Goal: Task Accomplishment & Management: Manage account settings

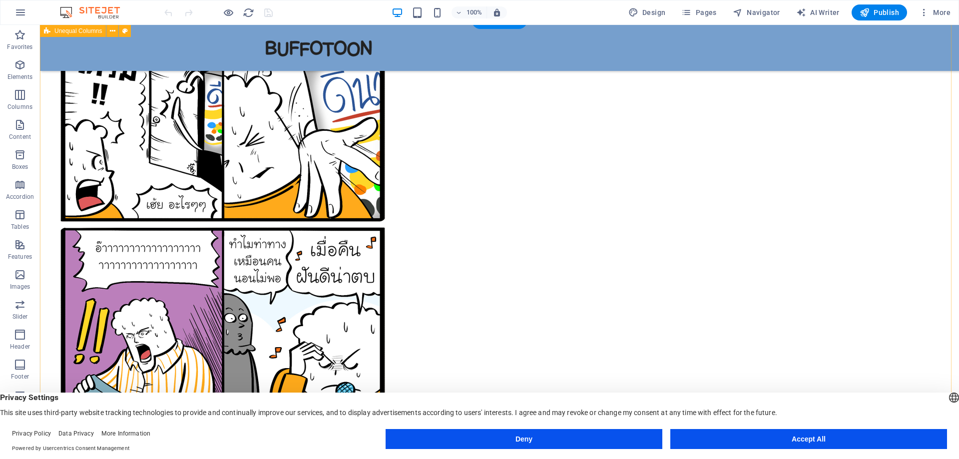
scroll to position [50, 0]
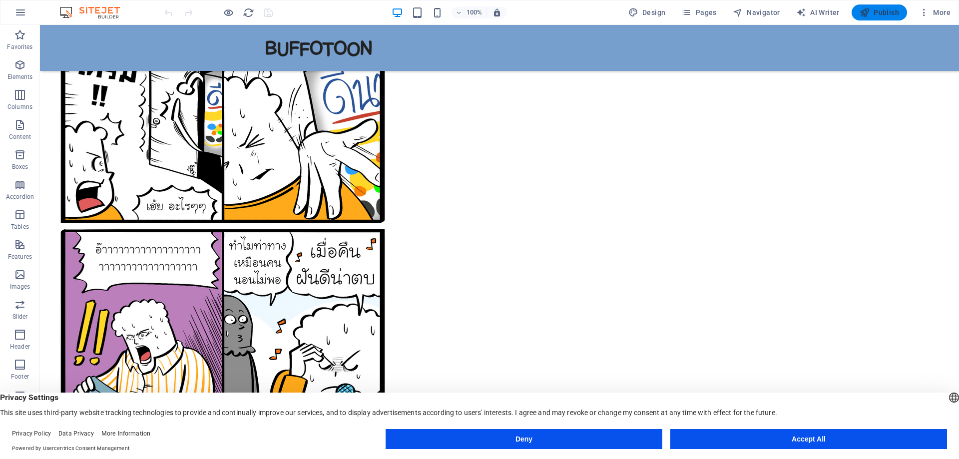
click at [882, 16] on span "Publish" at bounding box center [879, 12] width 39 height 10
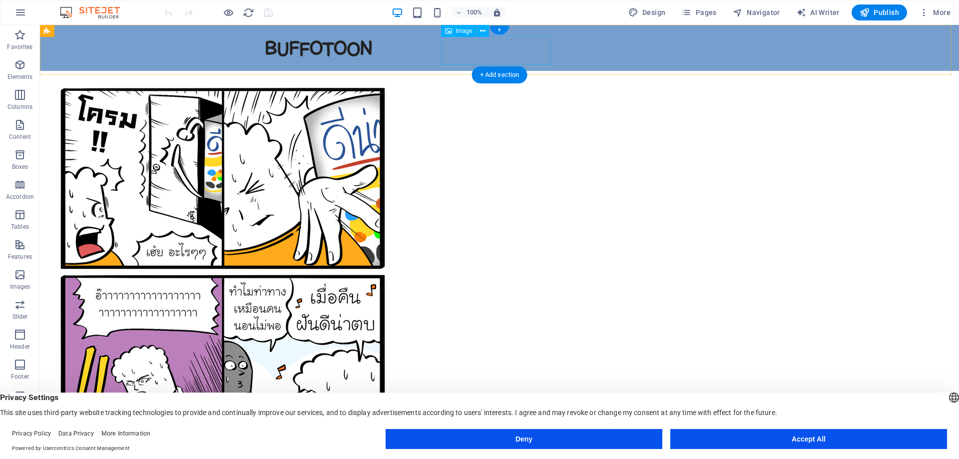
click at [494, 50] on figure at bounding box center [500, 48] width 472 height 30
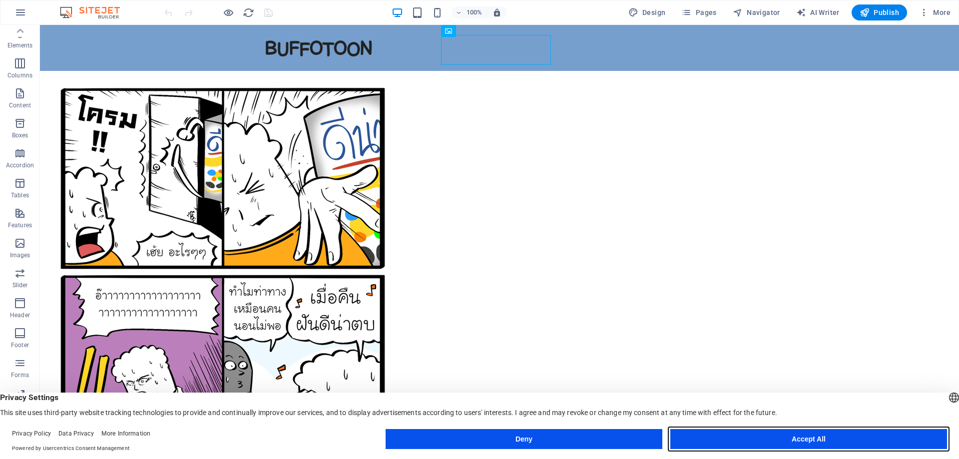
drag, startPoint x: 792, startPoint y: 442, endPoint x: 748, endPoint y: 410, distance: 54.5
click at [792, 442] on button "Accept All" at bounding box center [809, 439] width 277 height 20
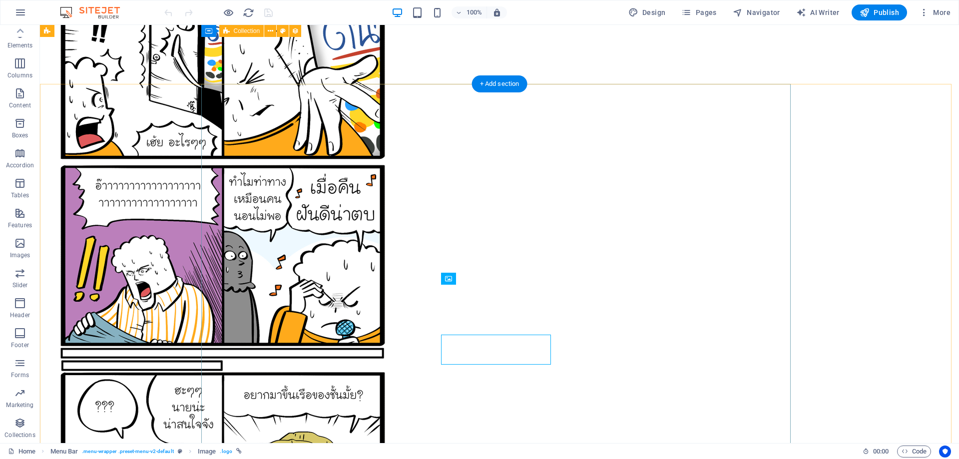
scroll to position [0, 0]
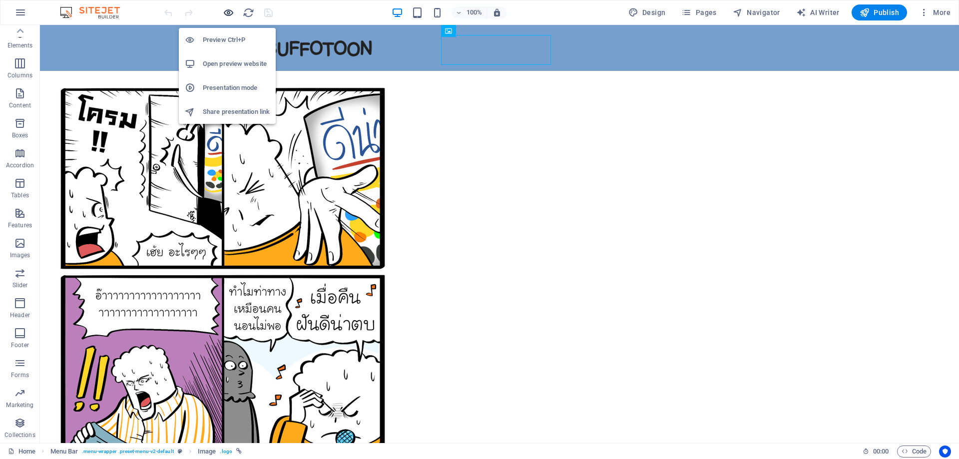
click at [231, 12] on icon "button" at bounding box center [228, 12] width 11 height 11
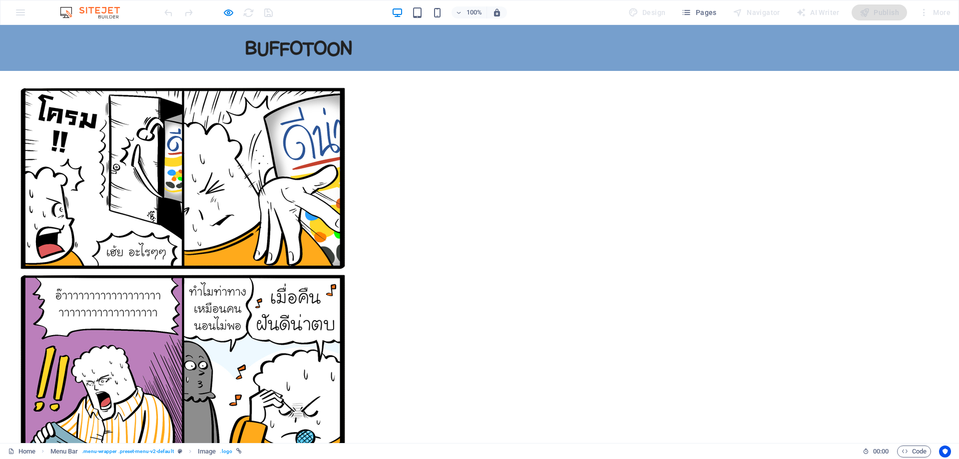
click at [354, 49] on img at bounding box center [299, 48] width 110 height 30
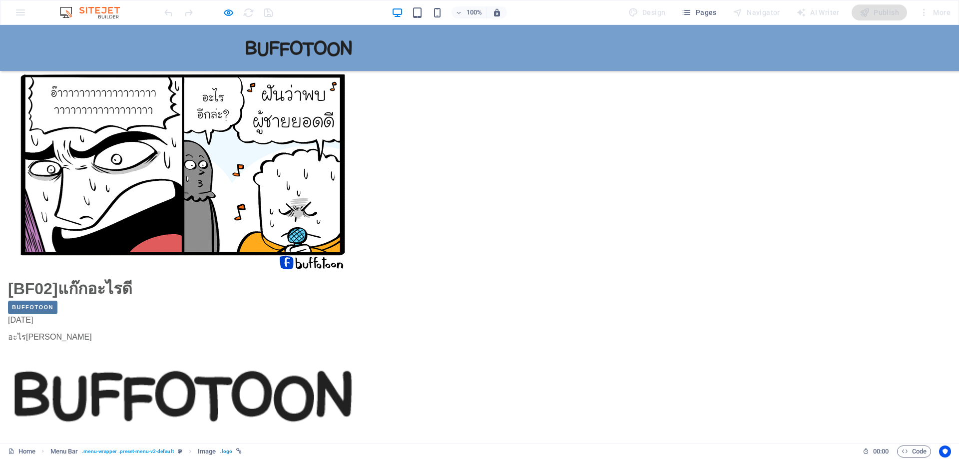
scroll to position [600, 0]
click at [57, 300] on a=Buffotoon"] "Buffotoon" at bounding box center [32, 306] width 49 height 13
click at [132, 279] on link "[BF02]แก๊กอะไรดี" at bounding box center [70, 288] width 124 height 18
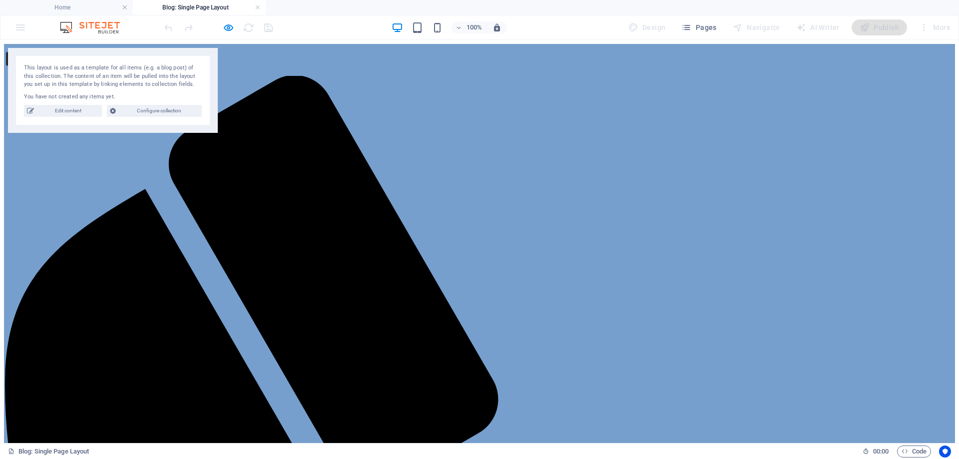
scroll to position [0, 0]
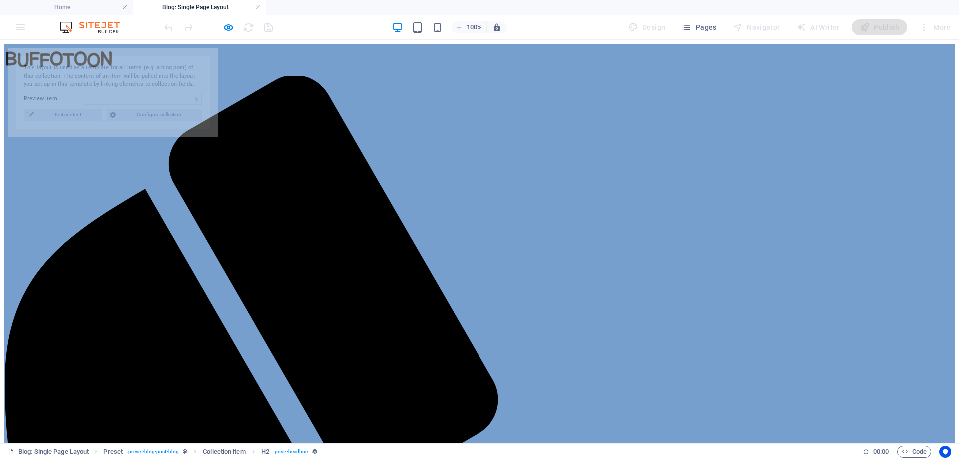
select select "67160f49bb693166ee558e45"
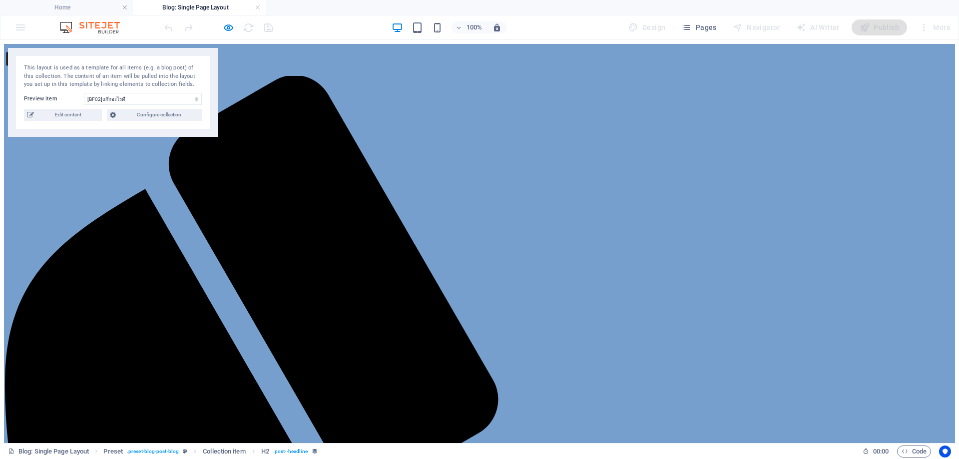
click at [64, 121] on span "Edit content" at bounding box center [68, 115] width 62 height 12
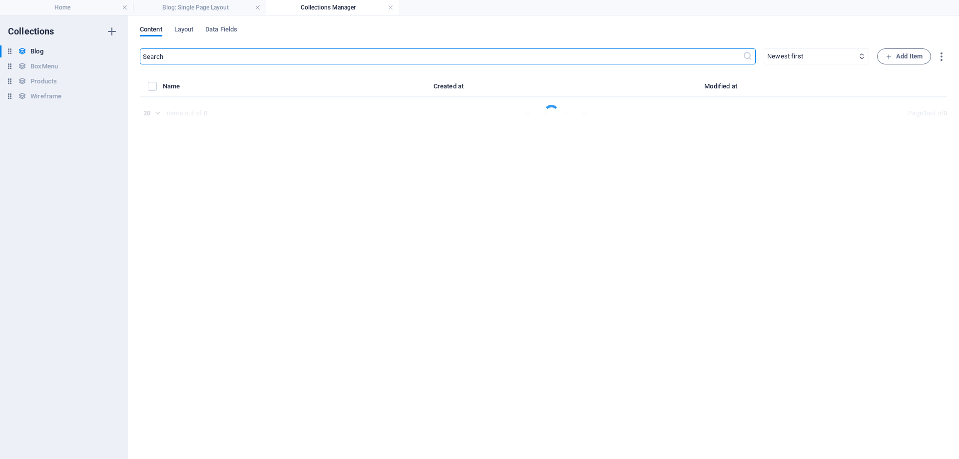
select select "Buffotoon"
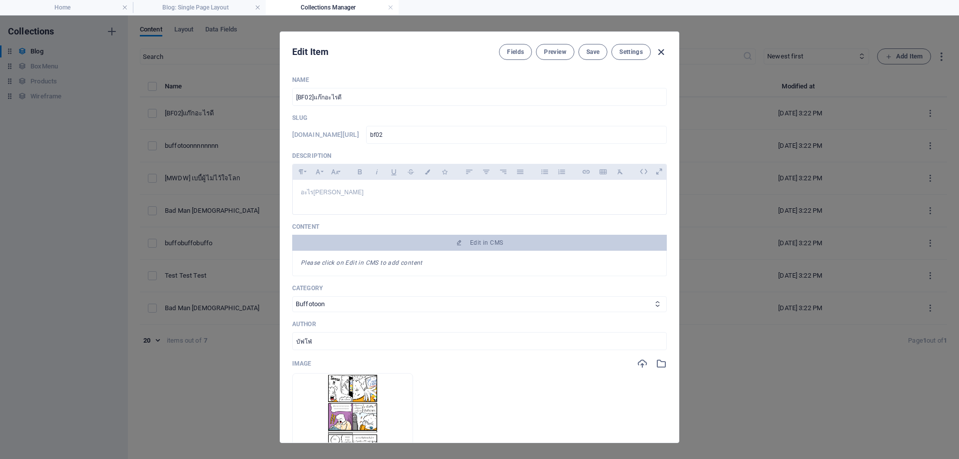
click at [662, 52] on icon "button" at bounding box center [661, 51] width 11 height 11
type input "[DATE]"
type input "bf02"
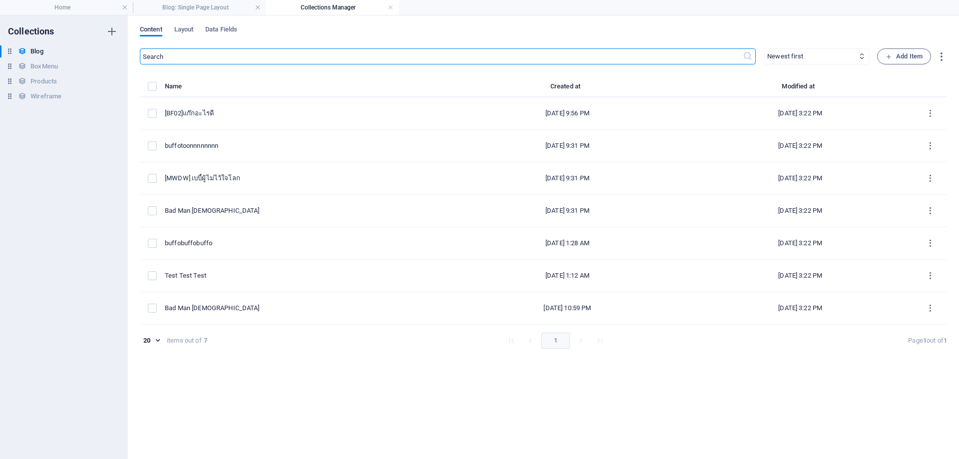
click at [148, 29] on span "Content" at bounding box center [151, 30] width 22 height 14
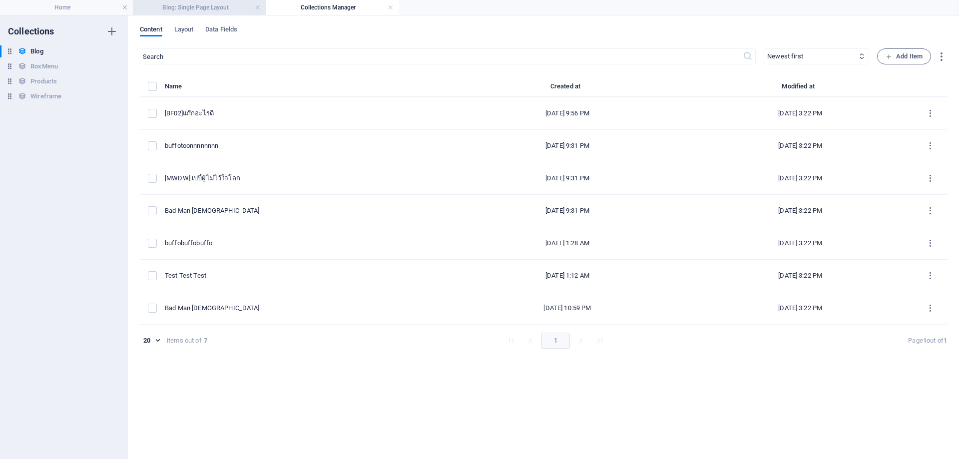
click at [209, 10] on h4 "Blog: Single Page Layout" at bounding box center [199, 7] width 133 height 11
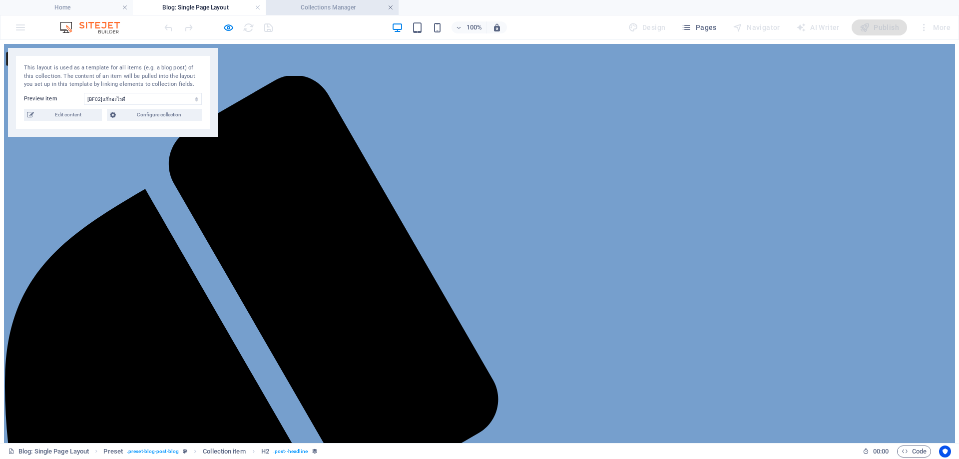
click at [388, 6] on link at bounding box center [391, 7] width 6 height 9
click at [482, 63] on figure at bounding box center [479, 60] width 951 height 32
click at [470, 67] on figure at bounding box center [479, 60] width 951 height 32
click at [184, 121] on span "Configure collection" at bounding box center [159, 115] width 80 height 12
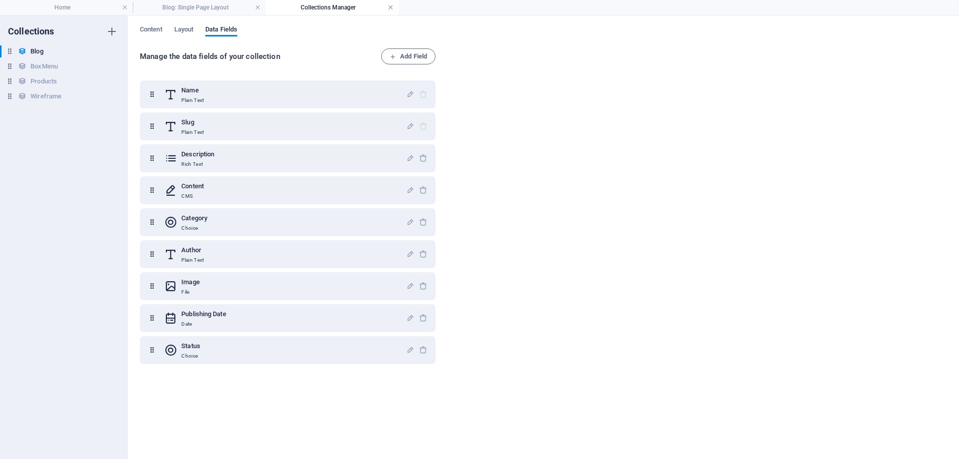
click at [390, 8] on link at bounding box center [391, 7] width 6 height 9
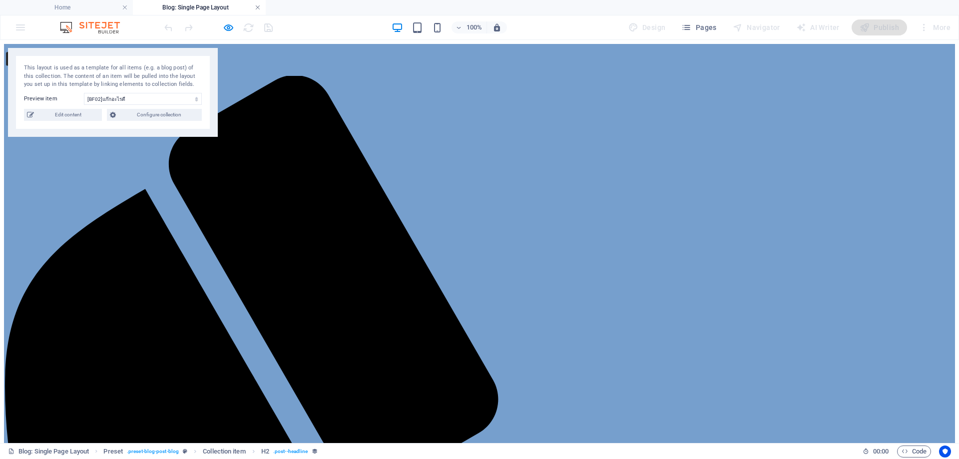
click at [257, 3] on link at bounding box center [258, 7] width 6 height 9
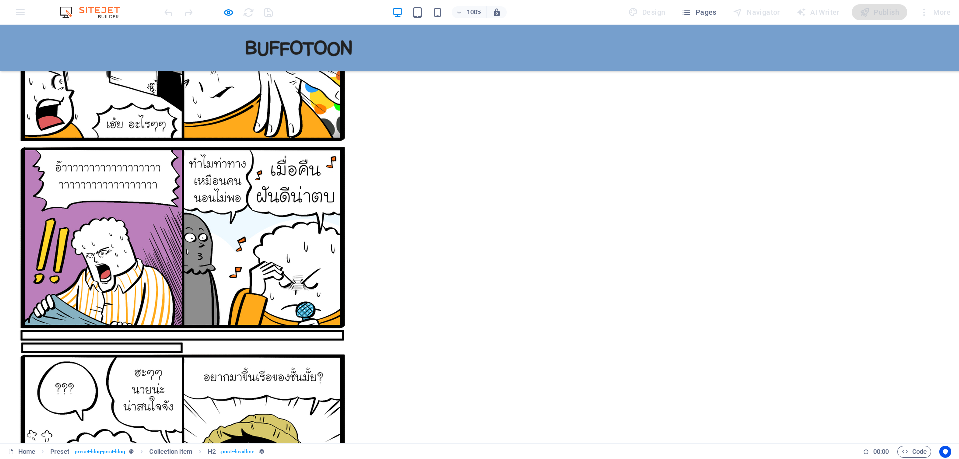
scroll to position [100, 0]
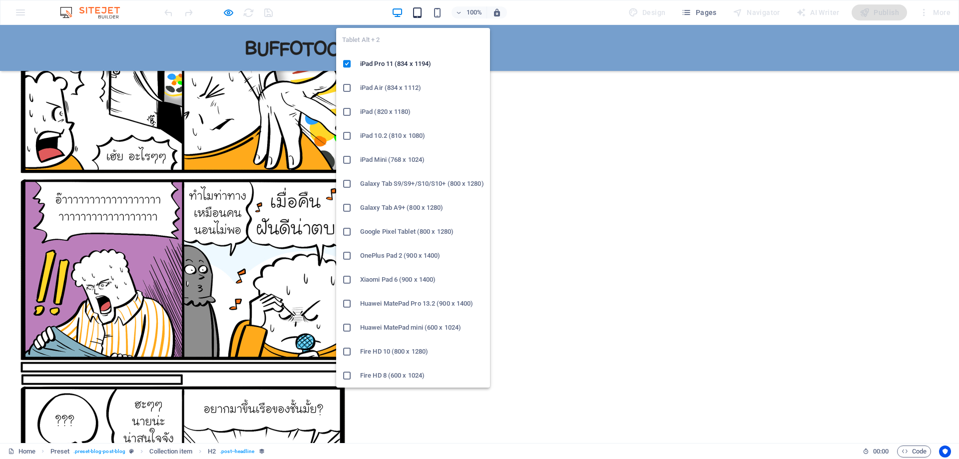
click at [421, 14] on icon "button" at bounding box center [417, 12] width 11 height 11
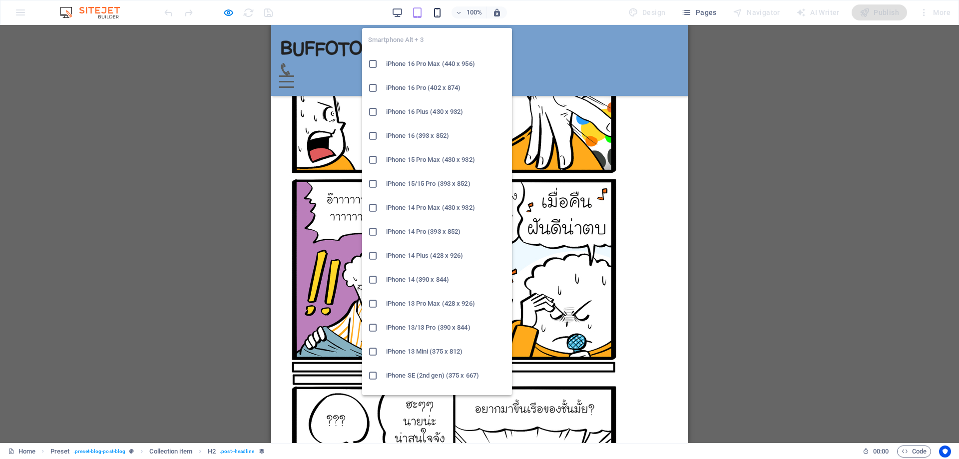
click at [434, 15] on icon "button" at bounding box center [437, 12] width 11 height 11
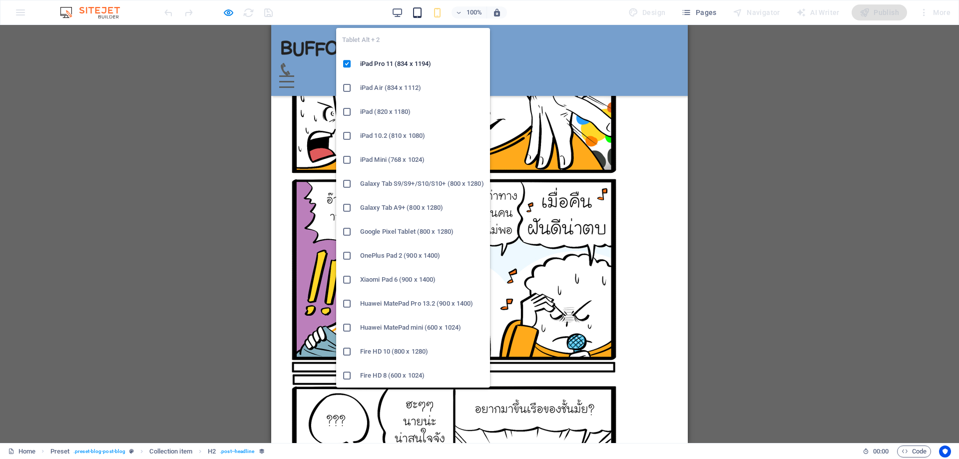
click at [417, 16] on icon "button" at bounding box center [417, 12] width 11 height 11
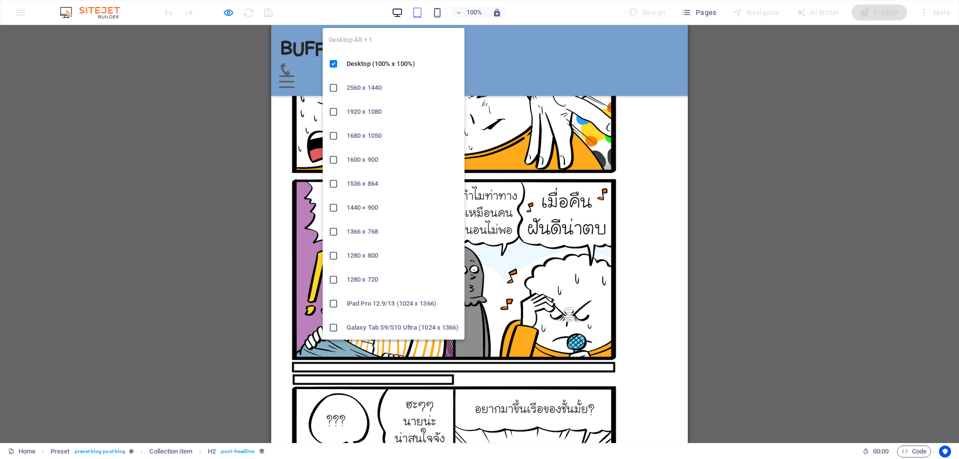
click at [394, 12] on icon "button" at bounding box center [397, 12] width 11 height 11
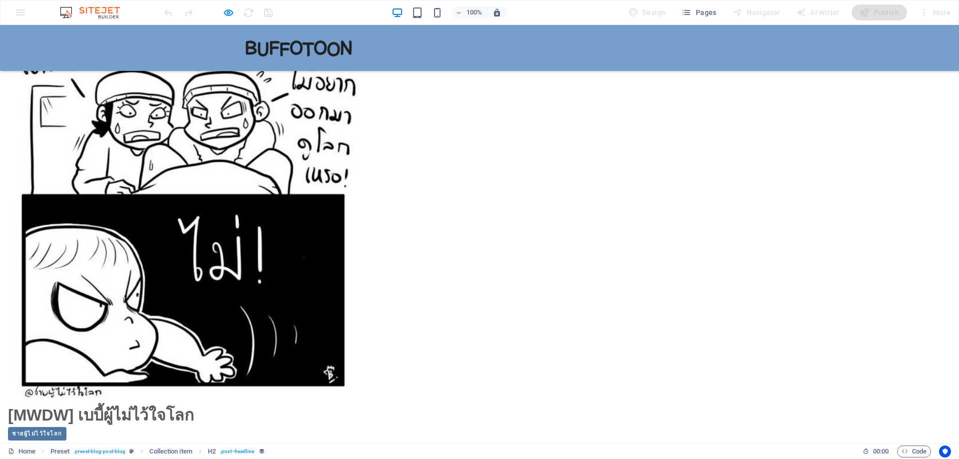
scroll to position [1399, 0]
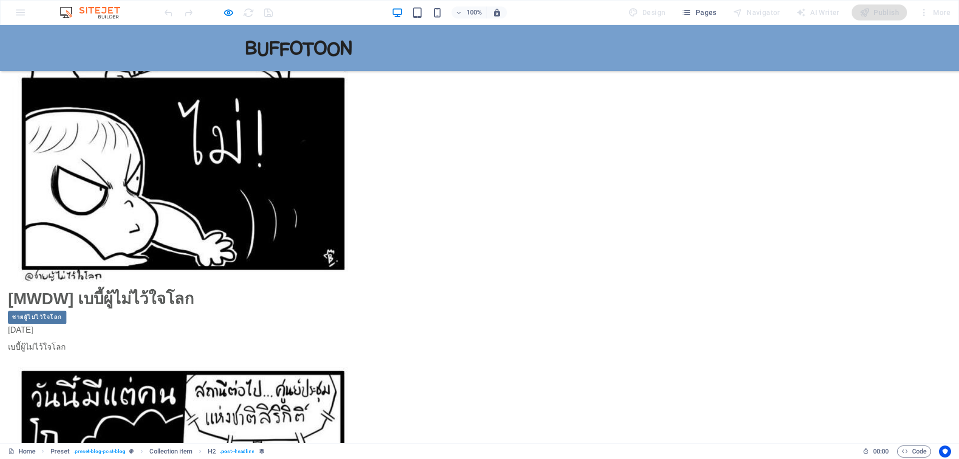
click at [358, 150] on img at bounding box center [183, 85] width 350 height 394
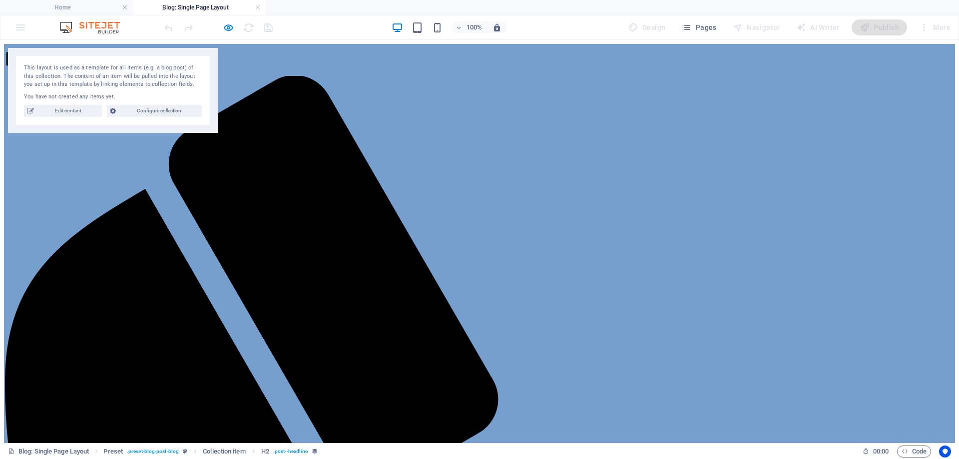
scroll to position [0, 0]
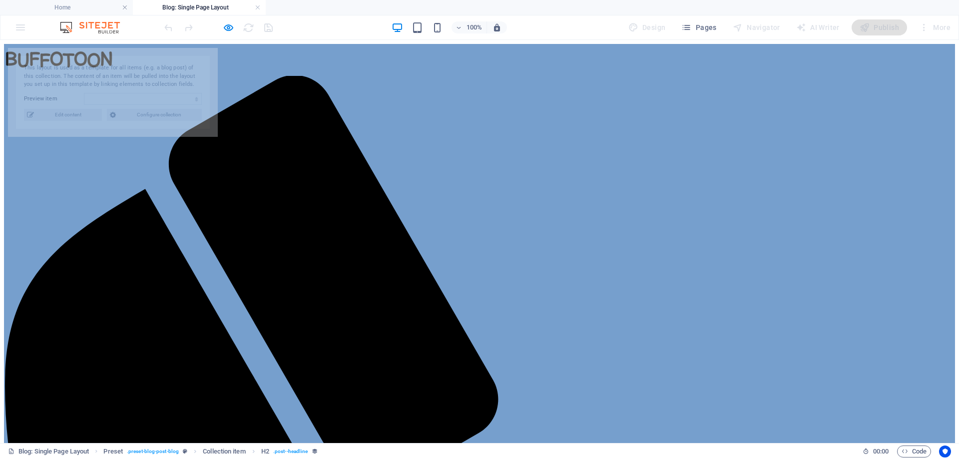
select select "67160f49bb693166ee558e48"
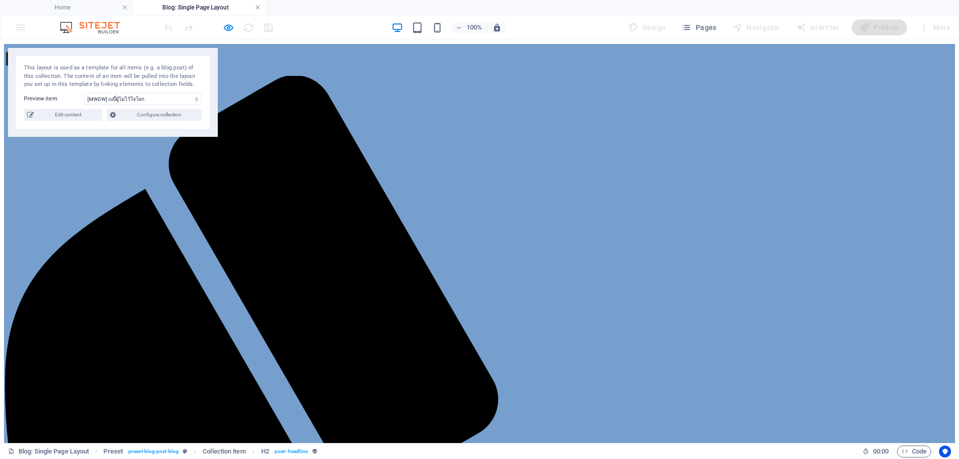
click at [256, 5] on link at bounding box center [258, 7] width 6 height 9
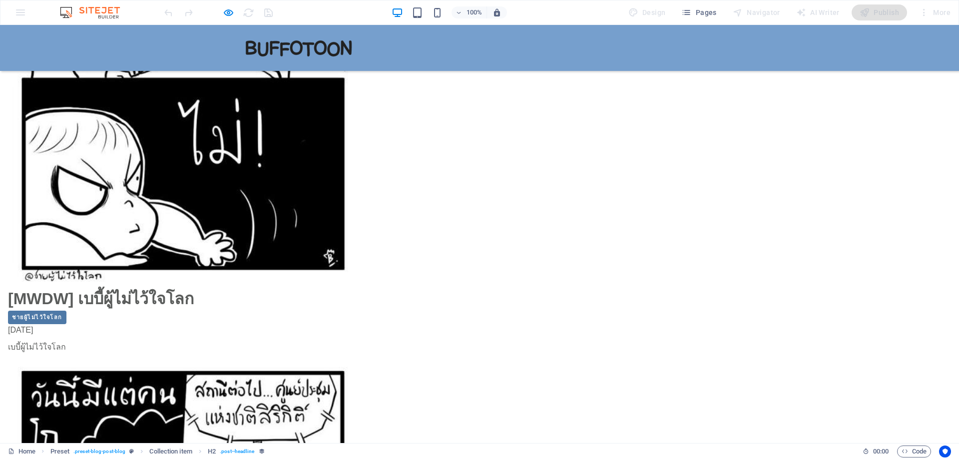
click at [110, 12] on img at bounding box center [94, 12] width 75 height 12
click at [104, 18] on img at bounding box center [94, 12] width 75 height 12
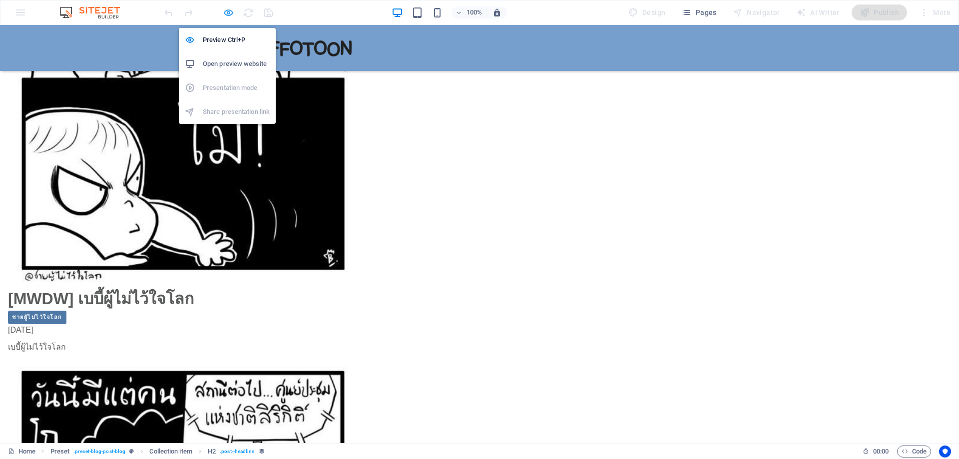
click at [232, 18] on icon "button" at bounding box center [228, 12] width 11 height 11
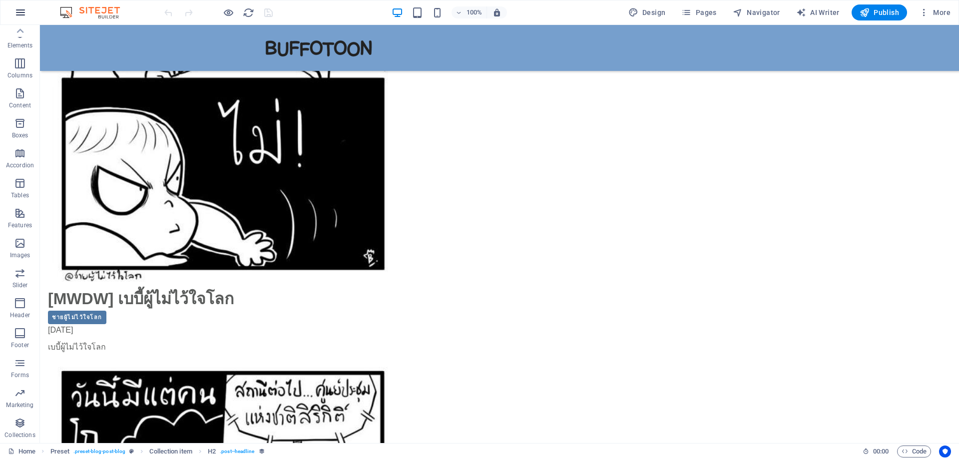
click at [20, 11] on icon "button" at bounding box center [20, 12] width 12 height 12
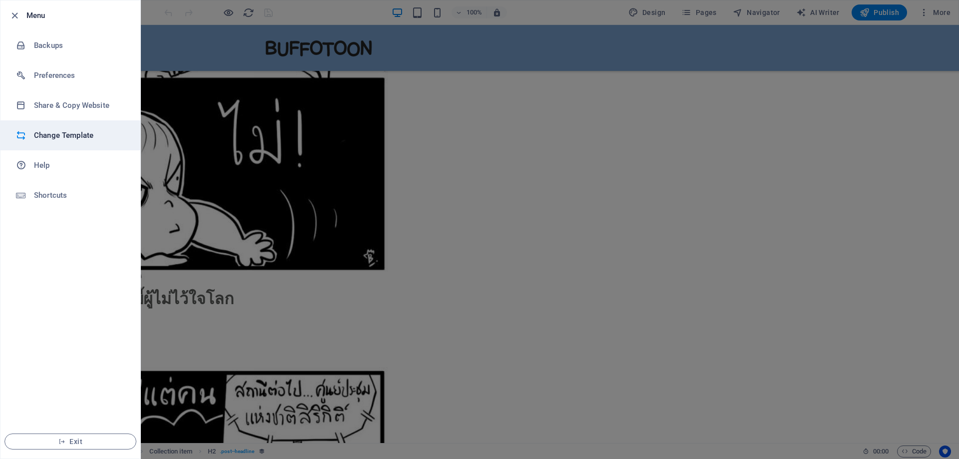
click at [64, 137] on h6 "Change Template" at bounding box center [80, 135] width 92 height 12
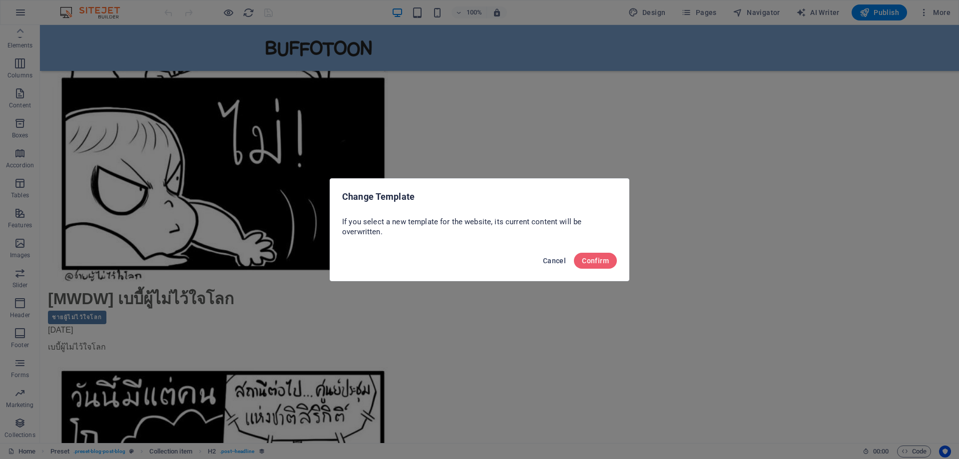
click at [557, 261] on span "Cancel" at bounding box center [554, 261] width 23 height 8
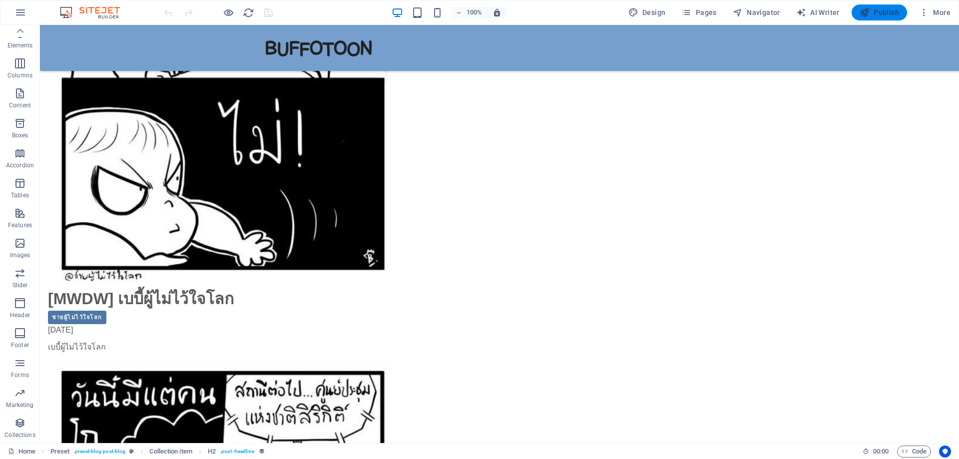
click at [878, 12] on span "Publish" at bounding box center [879, 12] width 39 height 10
